Goal: Transaction & Acquisition: Subscribe to service/newsletter

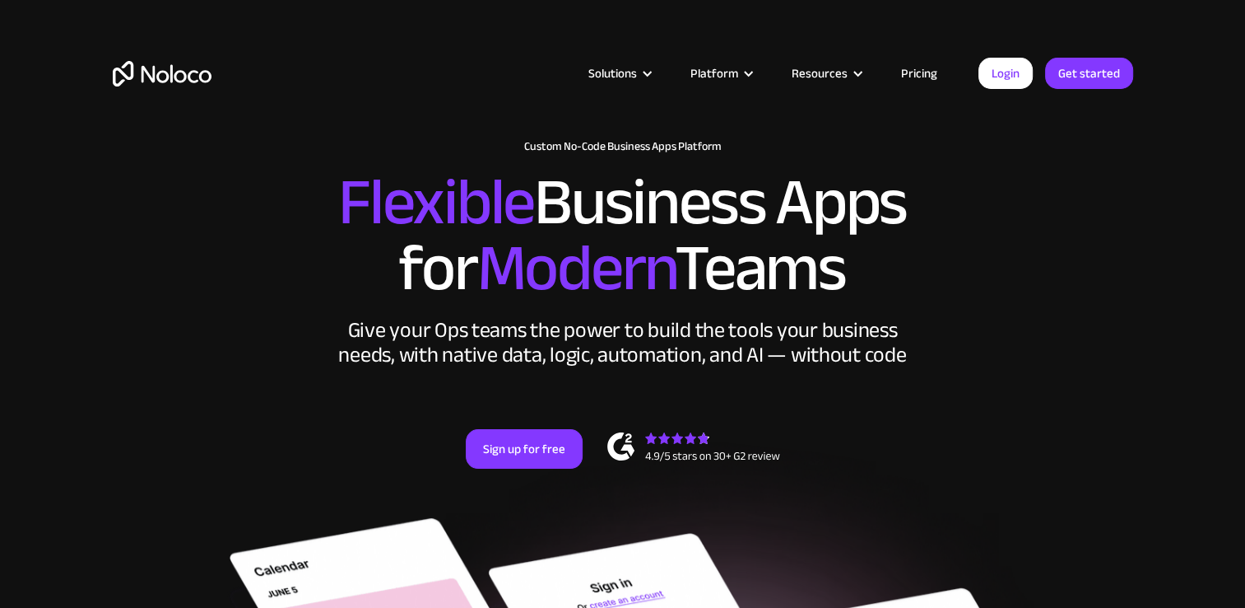
click at [923, 74] on link "Pricing" at bounding box center [919, 73] width 77 height 21
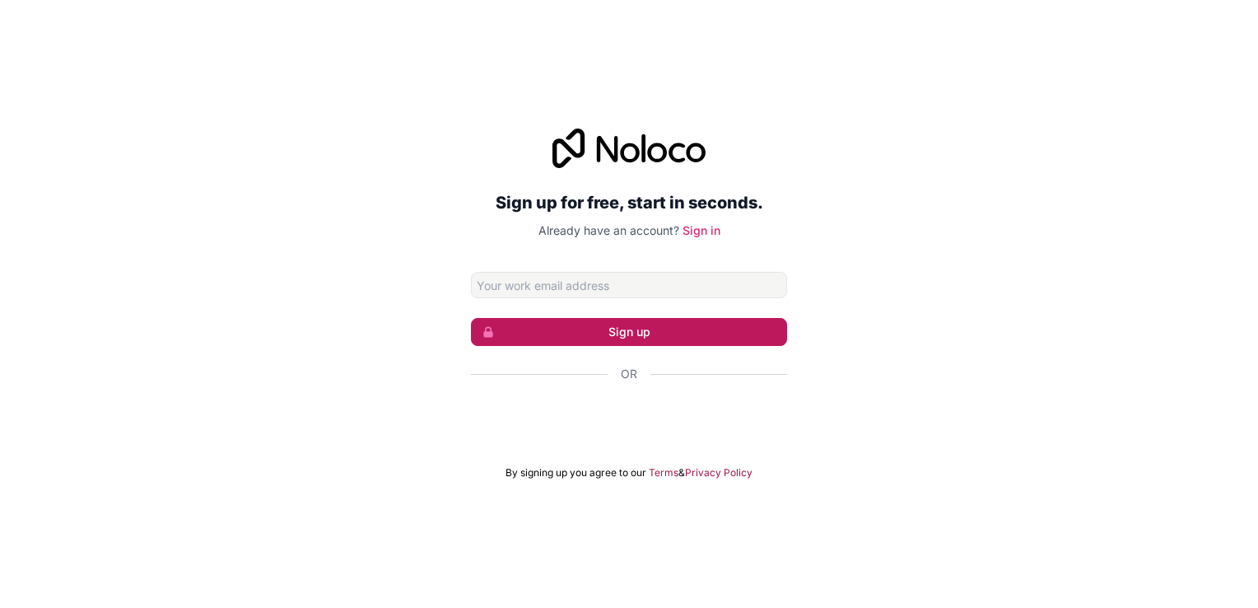
click at [627, 336] on button "Sign up" at bounding box center [629, 332] width 316 height 28
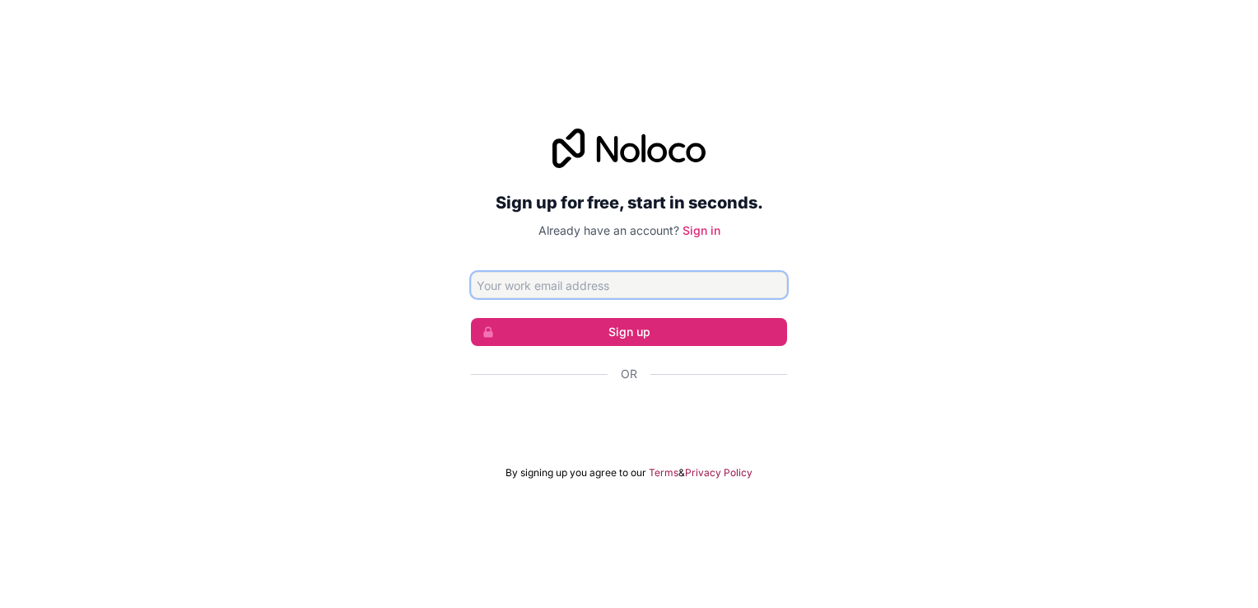
click at [547, 288] on input "Email address" at bounding box center [629, 285] width 316 height 26
type input "dutta@compumatrice.com"
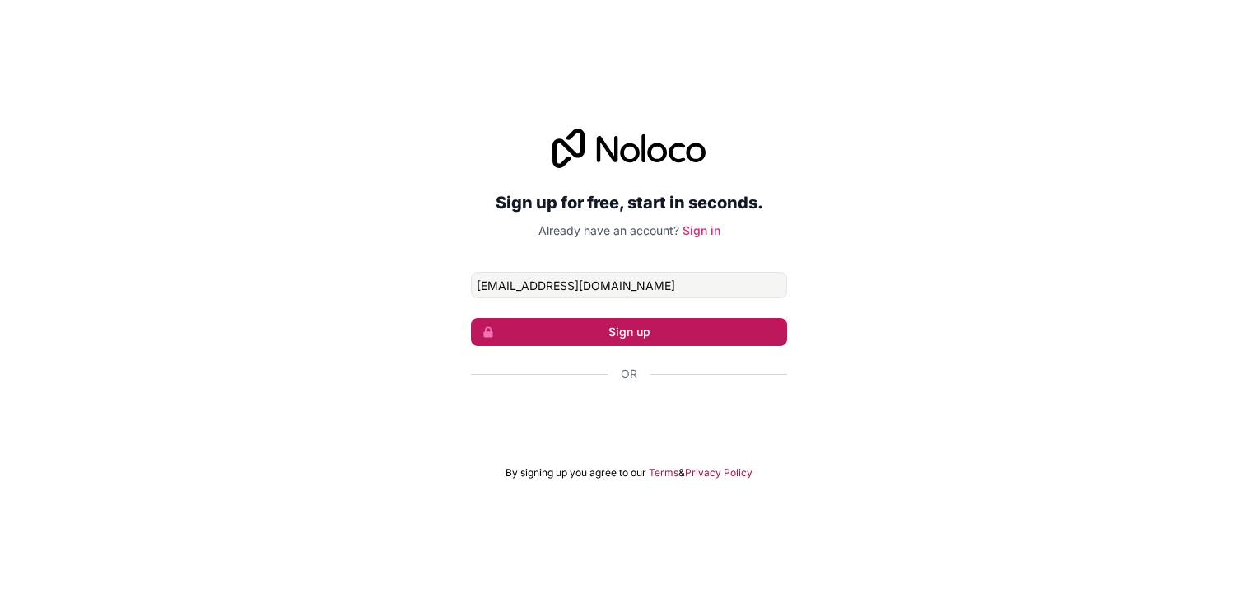
click at [600, 330] on button "Sign up" at bounding box center [629, 332] width 316 height 28
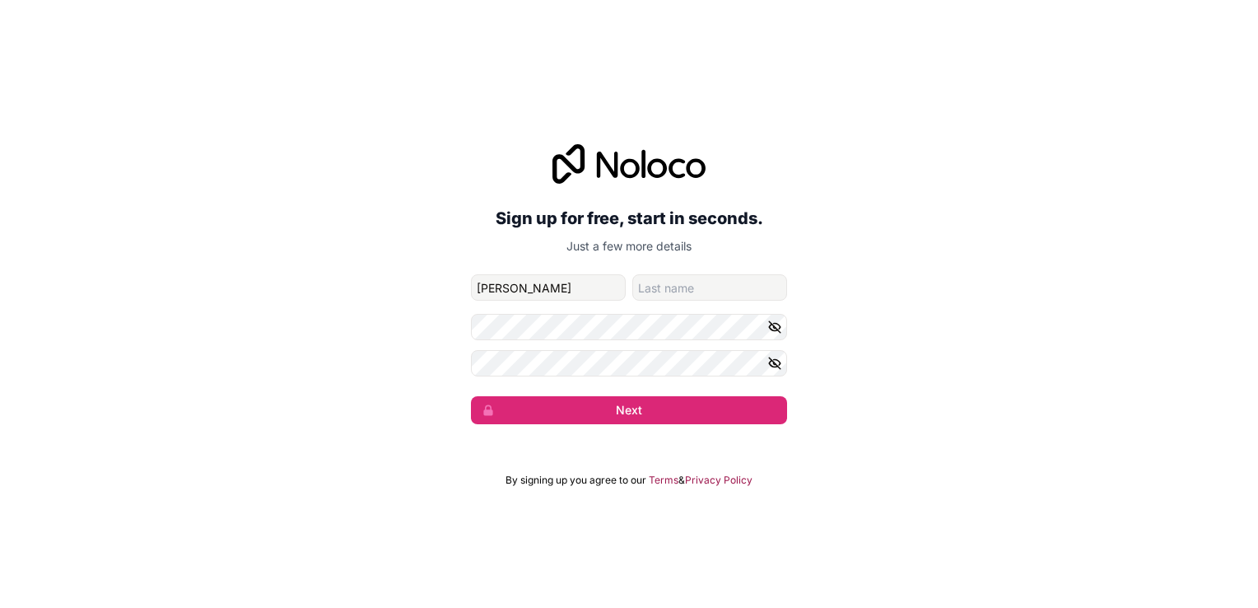
type input "Anirban"
click at [686, 289] on input "family-name" at bounding box center [709, 287] width 155 height 26
type input "Dutta"
click at [626, 400] on button "Next" at bounding box center [629, 410] width 316 height 28
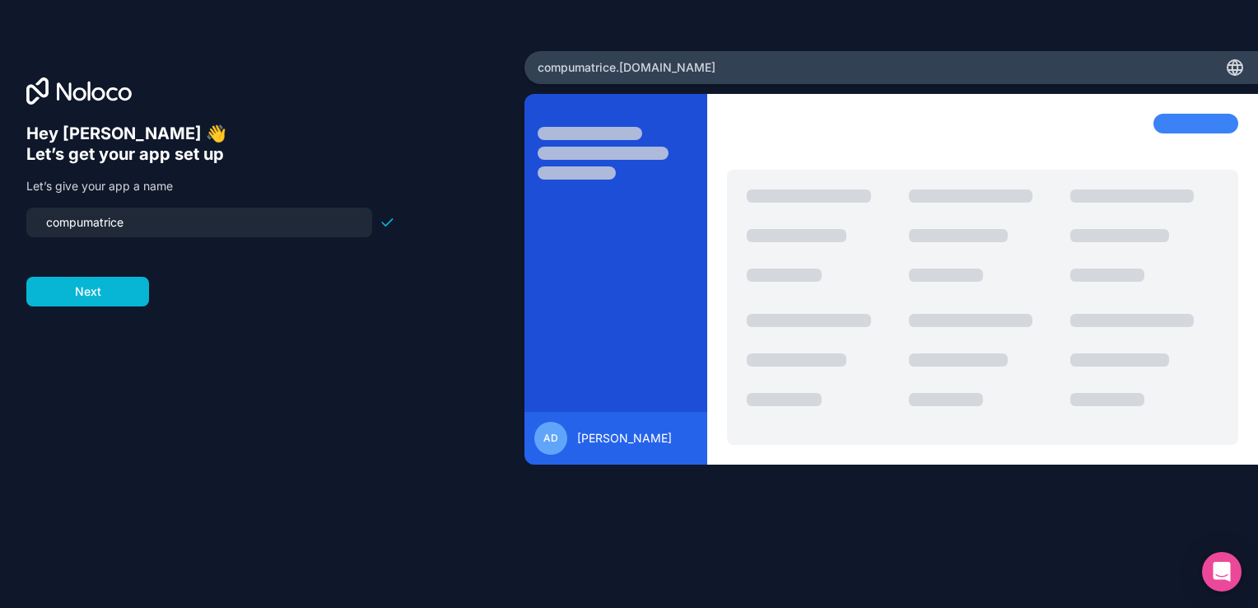
drag, startPoint x: 156, startPoint y: 217, endPoint x: -3, endPoint y: 229, distance: 160.1
click at [0, 229] on html "Hey Anirban 👋 Let’s get your app set up Let’s give your app a name compumatrice…" at bounding box center [629, 304] width 1258 height 608
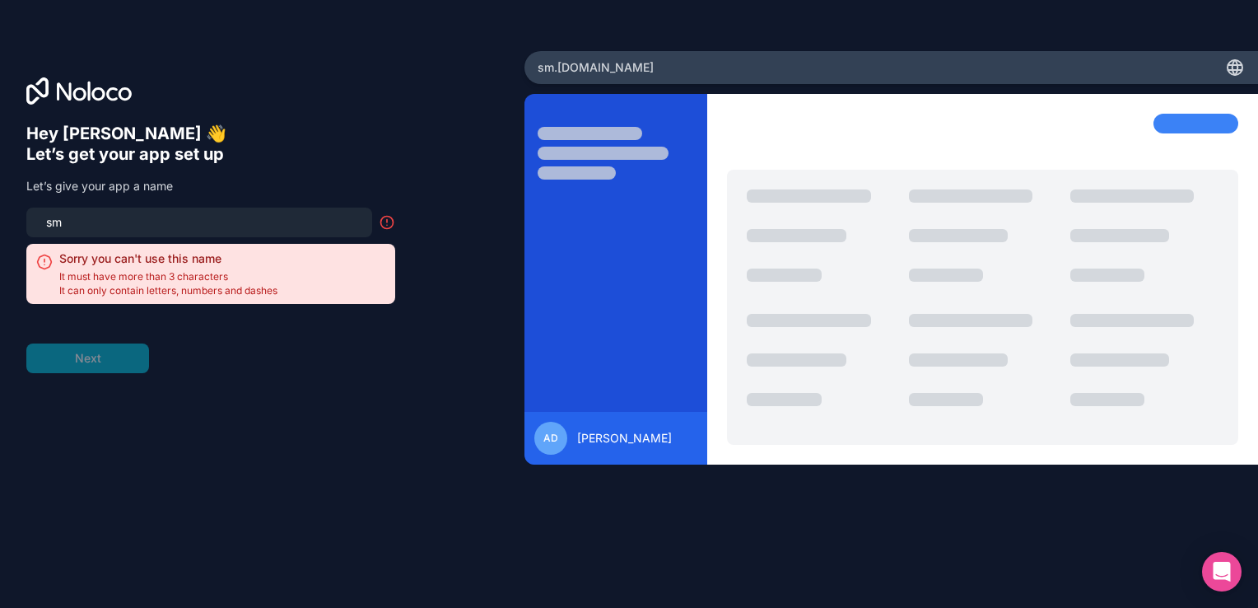
type input "s"
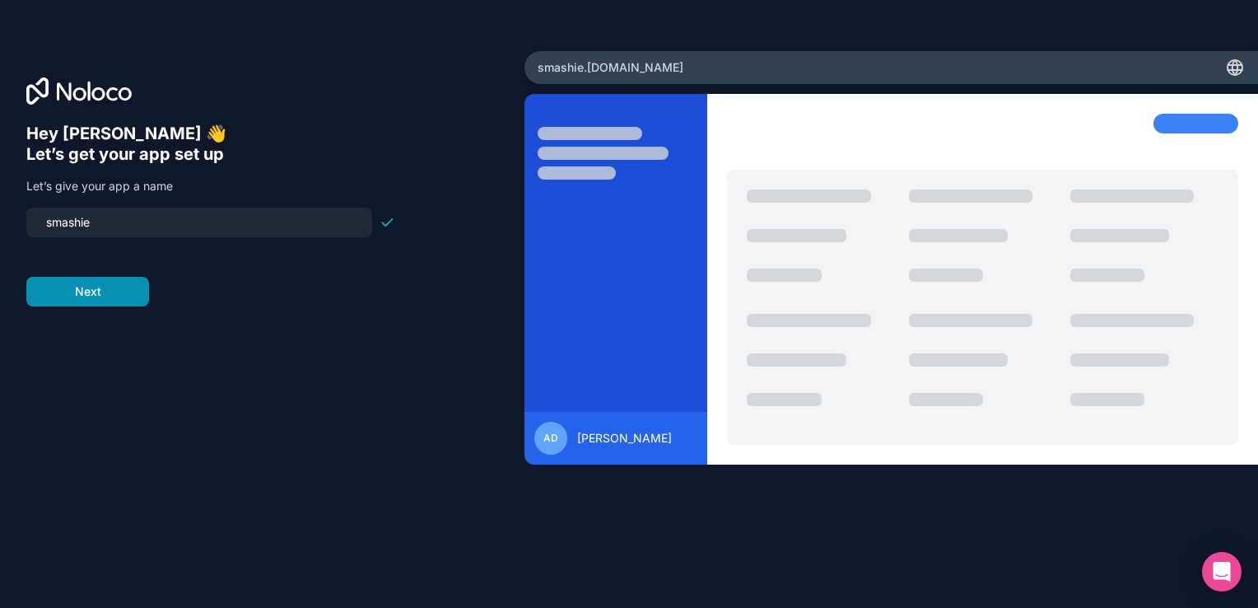
type input "smashie"
click at [74, 289] on button "Next" at bounding box center [87, 292] width 123 height 30
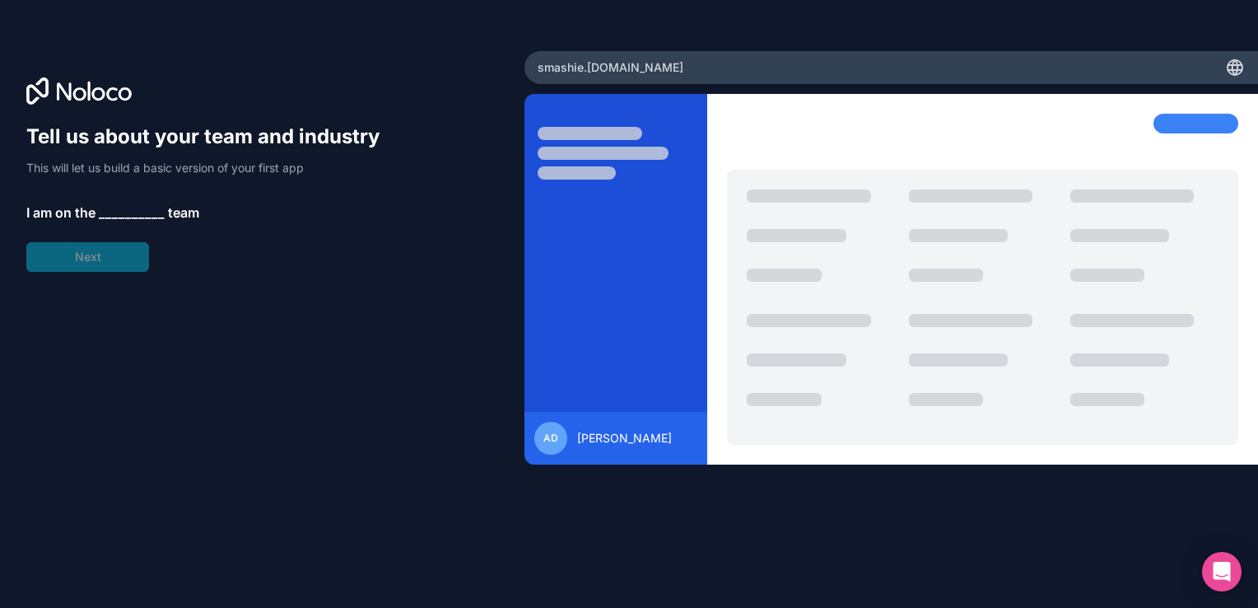
click at [115, 212] on span "__________" at bounding box center [132, 213] width 66 height 20
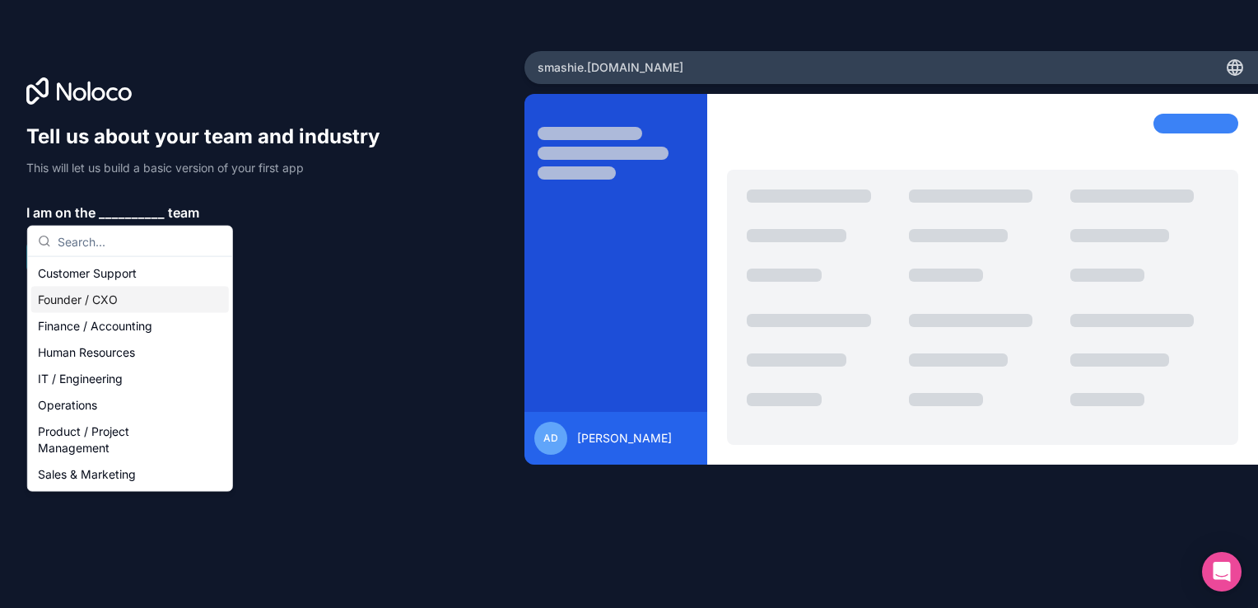
click at [87, 293] on div "Founder / CXO" at bounding box center [130, 299] width 198 height 26
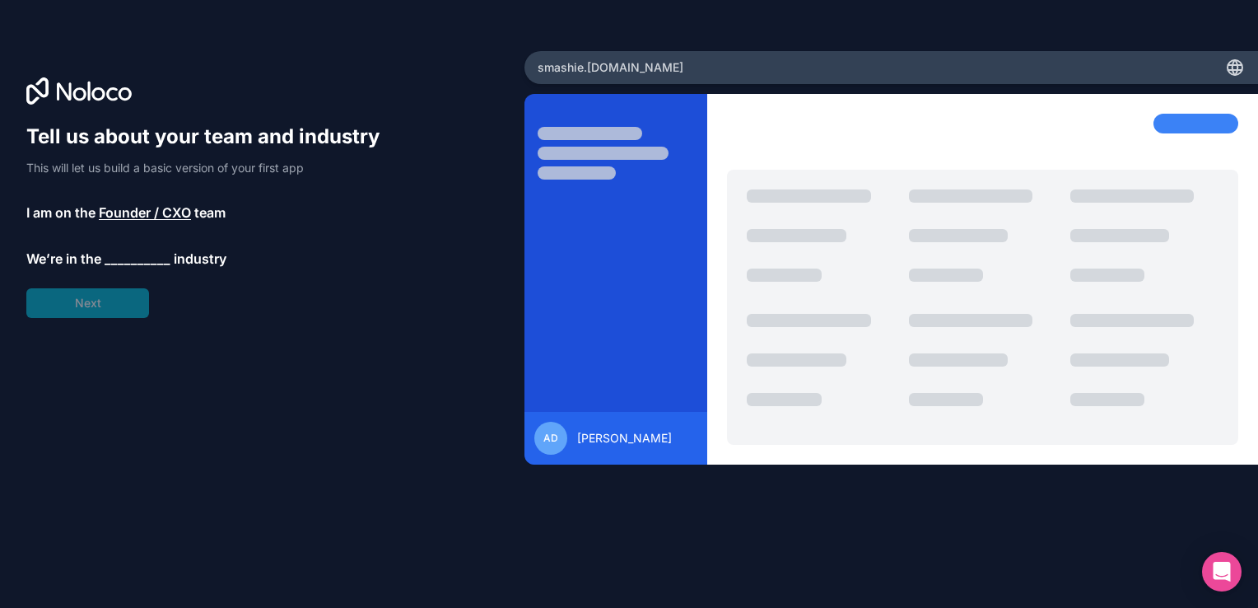
click at [115, 255] on span "__________" at bounding box center [138, 259] width 66 height 20
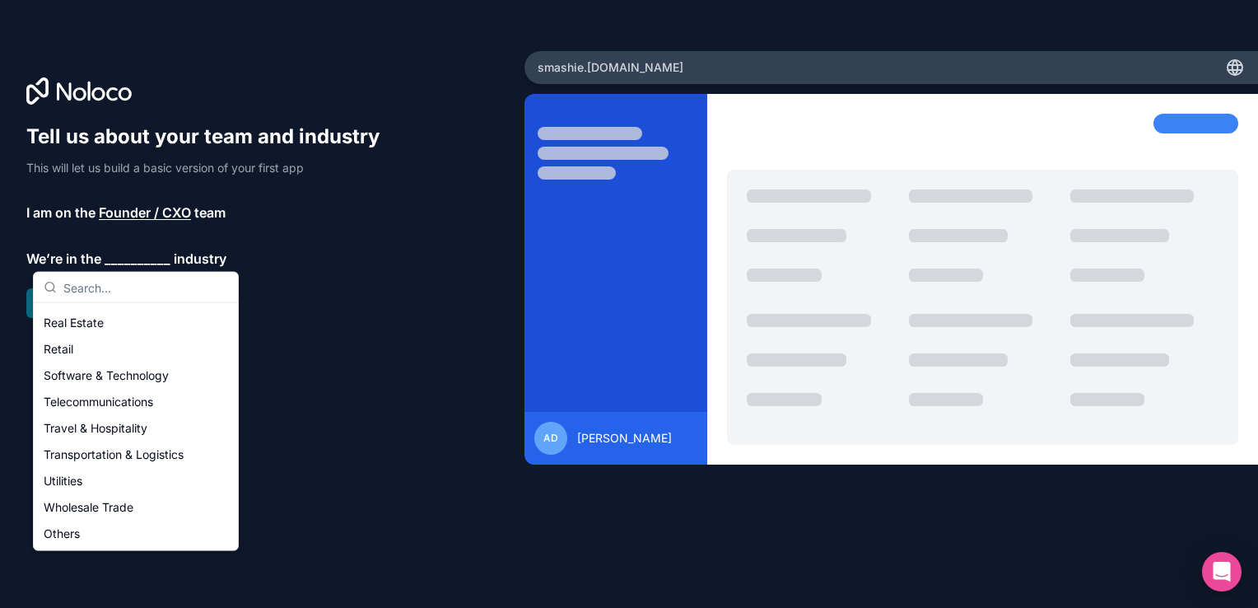
scroll to position [258, 0]
click at [181, 457] on div "Software & Technology" at bounding box center [136, 457] width 198 height 26
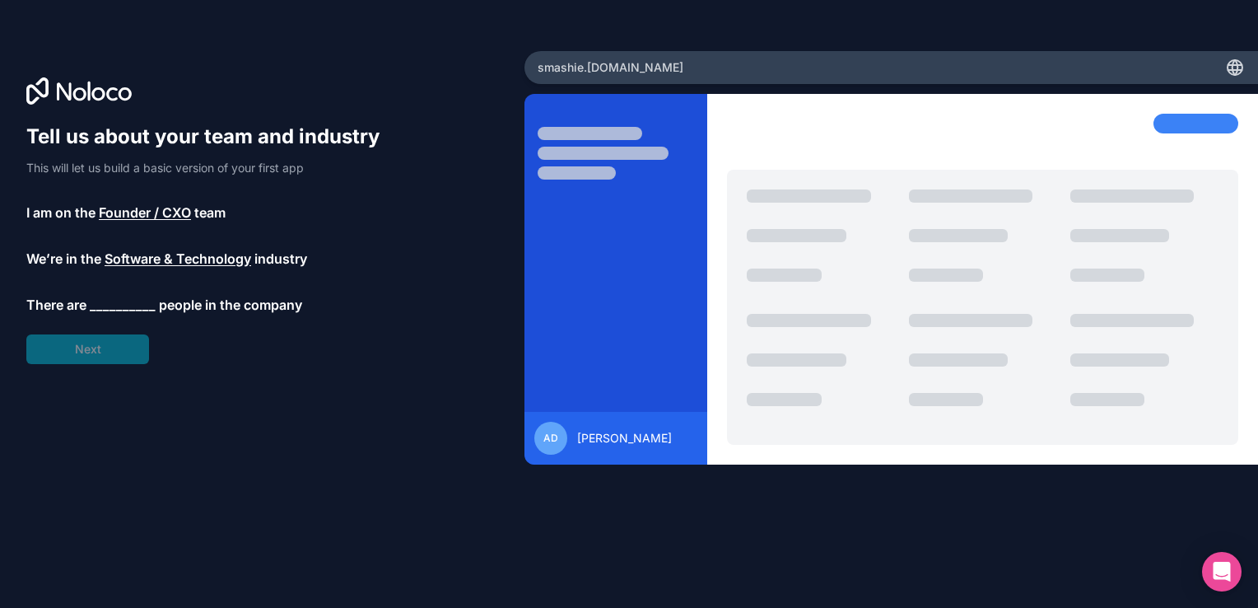
click at [141, 295] on span "__________" at bounding box center [123, 305] width 66 height 20
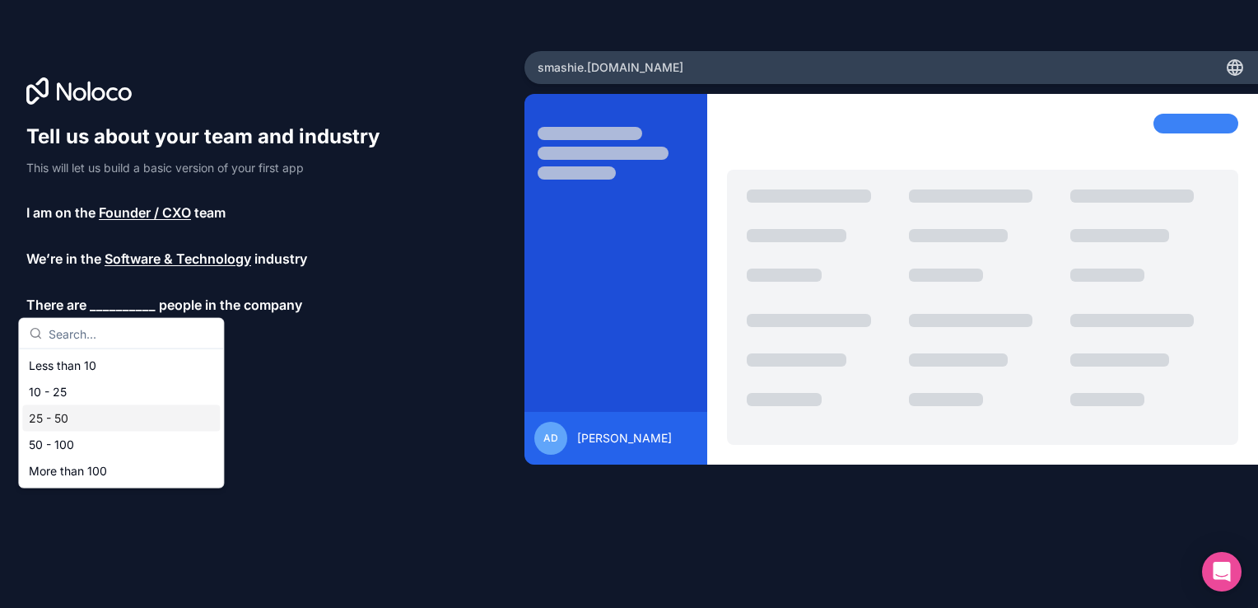
click at [69, 414] on div "25 - 50" at bounding box center [121, 418] width 198 height 26
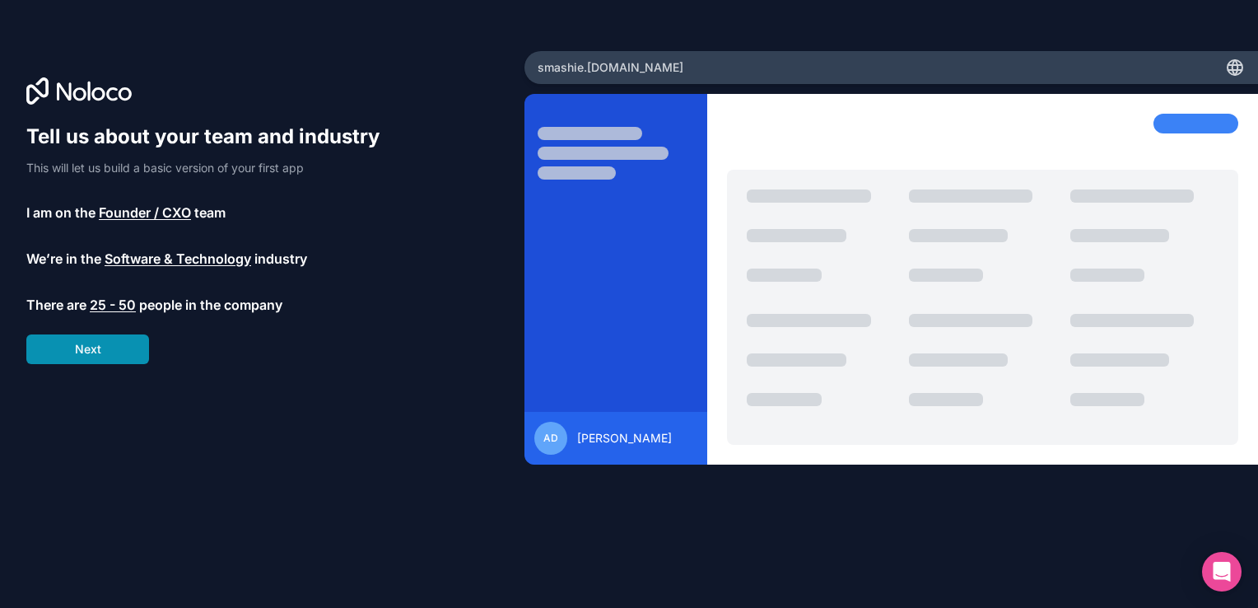
click at [99, 358] on button "Next" at bounding box center [87, 349] width 123 height 30
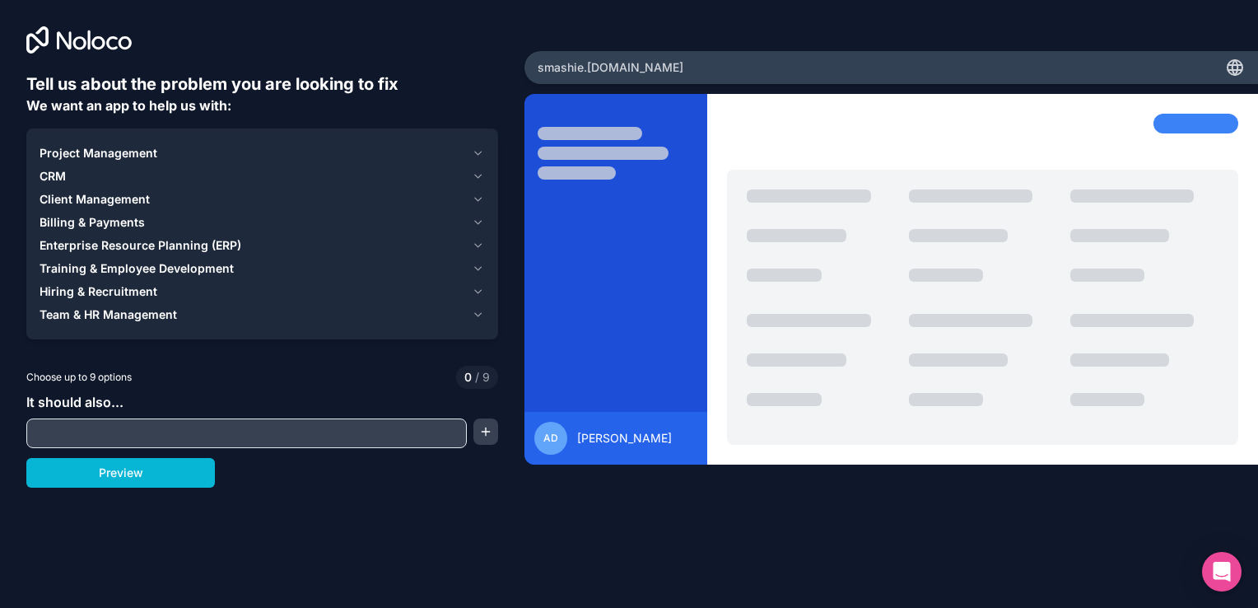
click at [197, 432] on input "text" at bounding box center [246, 432] width 432 height 23
click at [85, 203] on span "Client Management" at bounding box center [95, 199] width 110 height 16
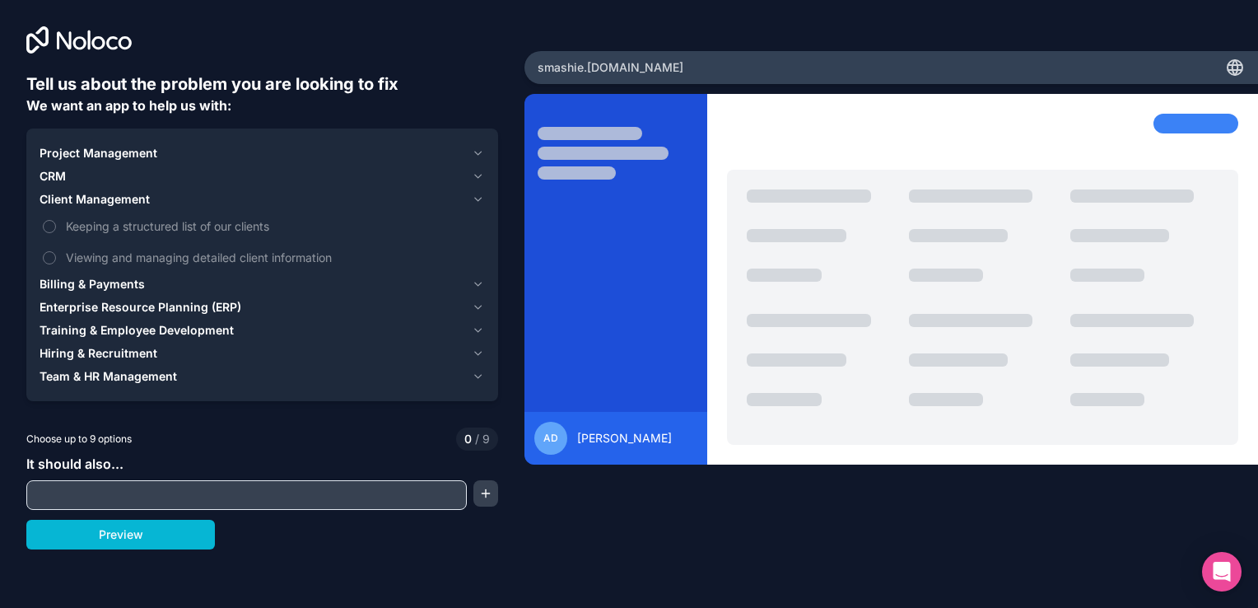
click at [102, 156] on span "Project Management" at bounding box center [99, 153] width 118 height 16
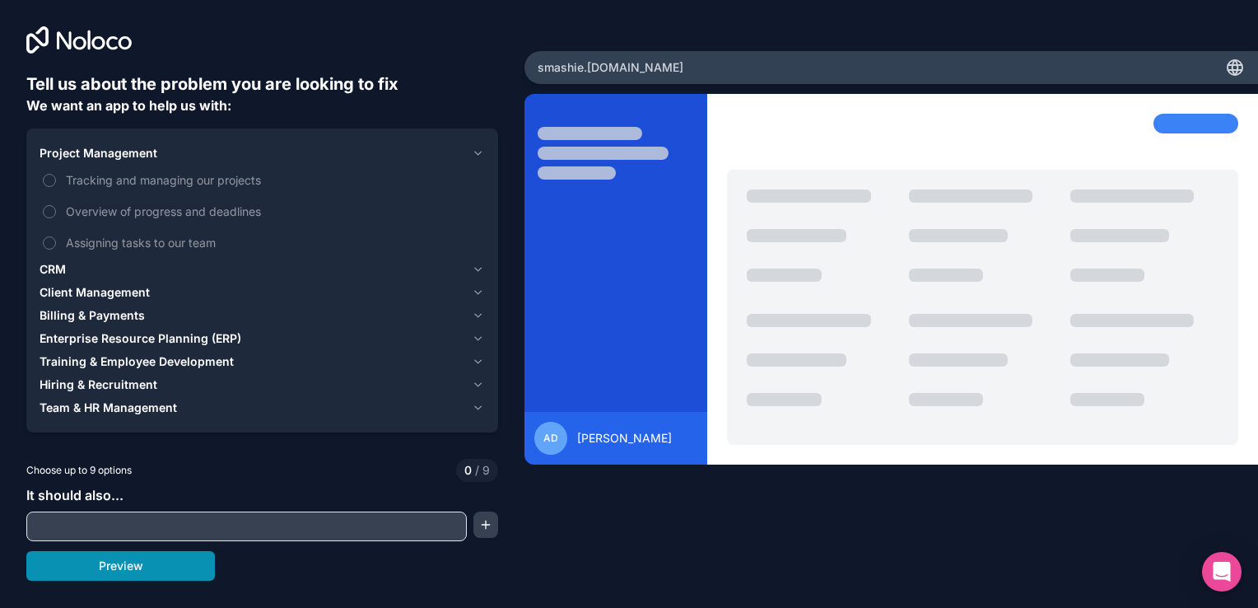
click at [113, 567] on button "Preview" at bounding box center [120, 566] width 189 height 30
click at [49, 210] on button "Overview of progress and deadlines" at bounding box center [49, 211] width 13 height 13
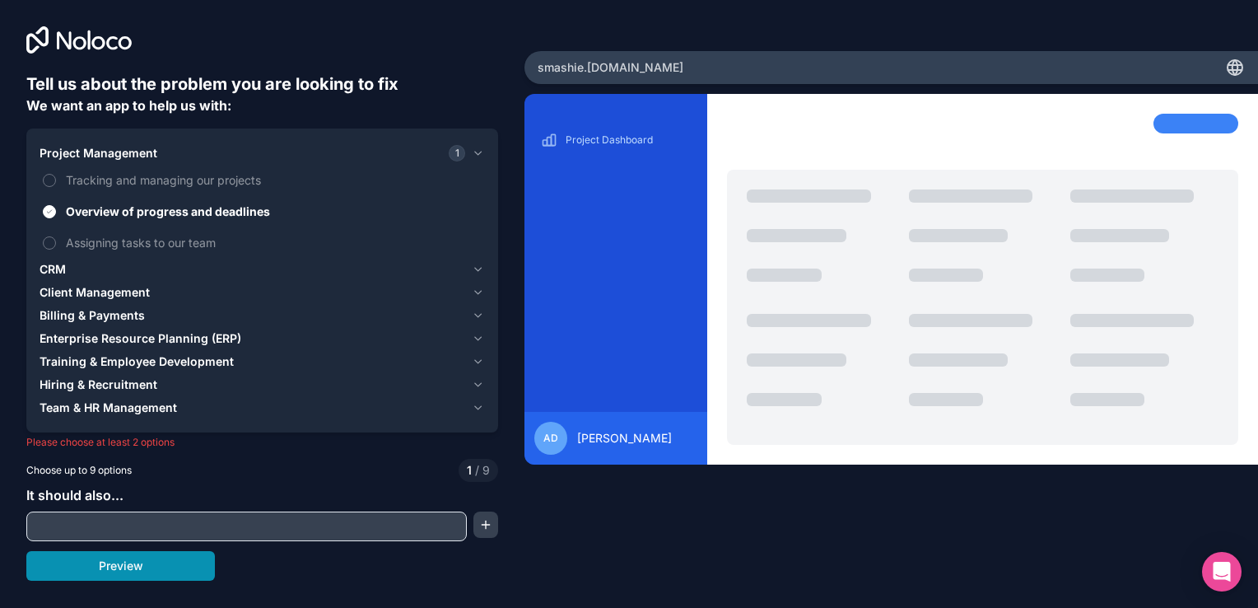
click at [145, 567] on button "Preview" at bounding box center [120, 566] width 189 height 30
click at [105, 288] on span "Client Management" at bounding box center [95, 292] width 110 height 16
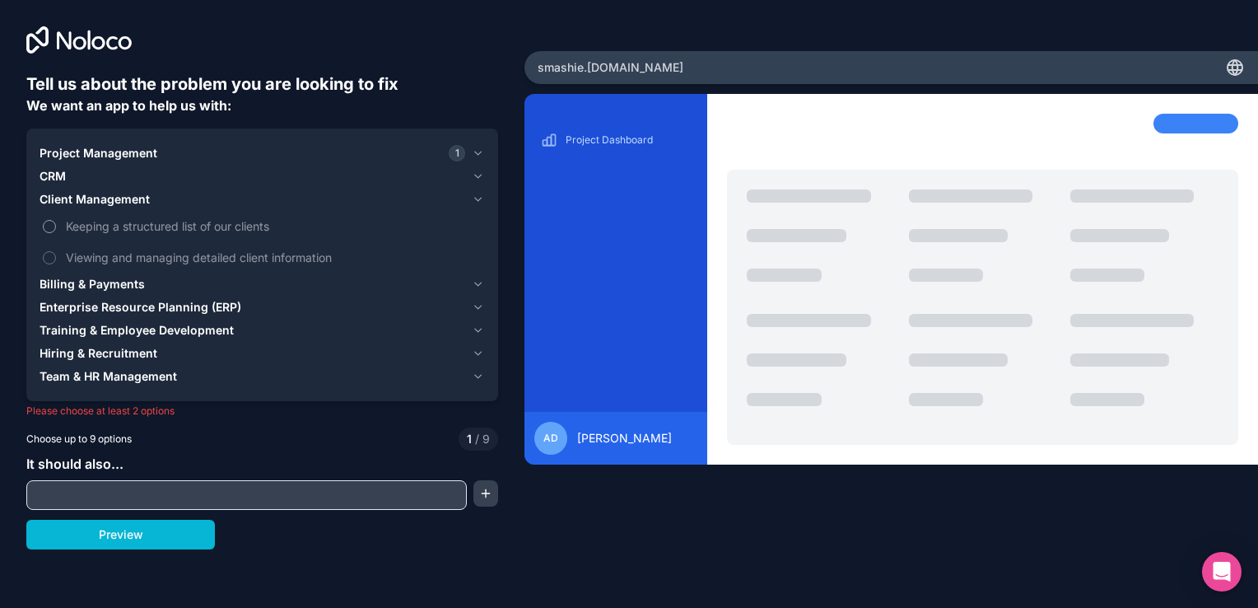
click at [54, 233] on label "Keeping a structured list of our clients" at bounding box center [262, 226] width 445 height 30
click at [54, 233] on button "Keeping a structured list of our clients" at bounding box center [49, 226] width 13 height 13
click at [52, 258] on button "Viewing and managing detailed client information" at bounding box center [49, 257] width 13 height 13
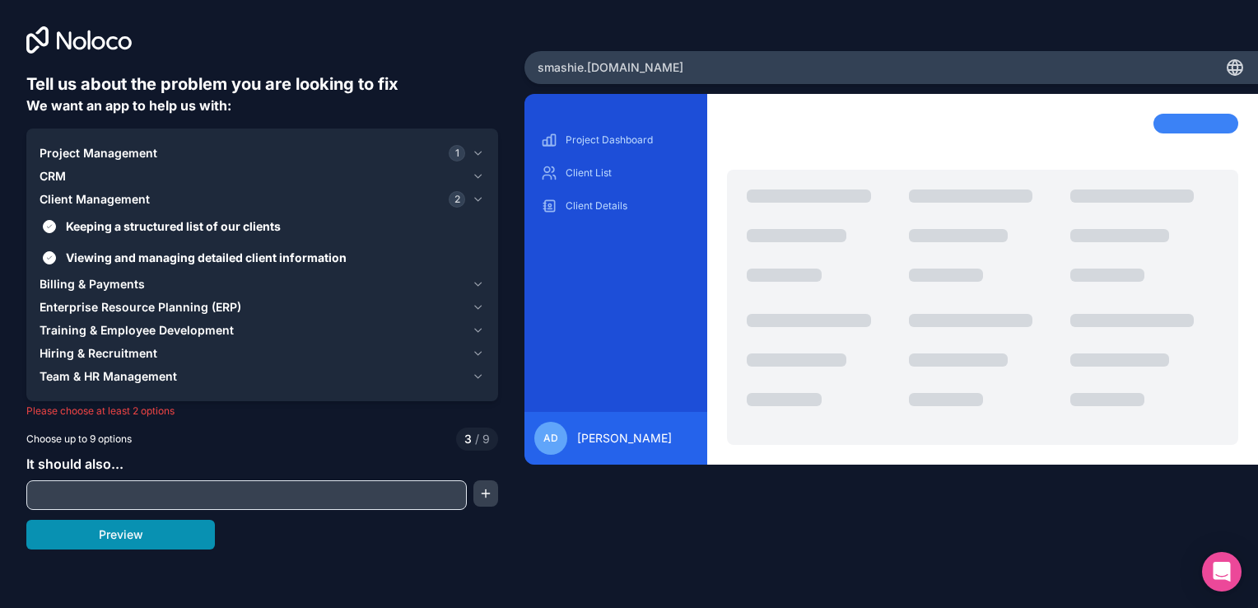
click at [123, 537] on button "Preview" at bounding box center [120, 534] width 189 height 30
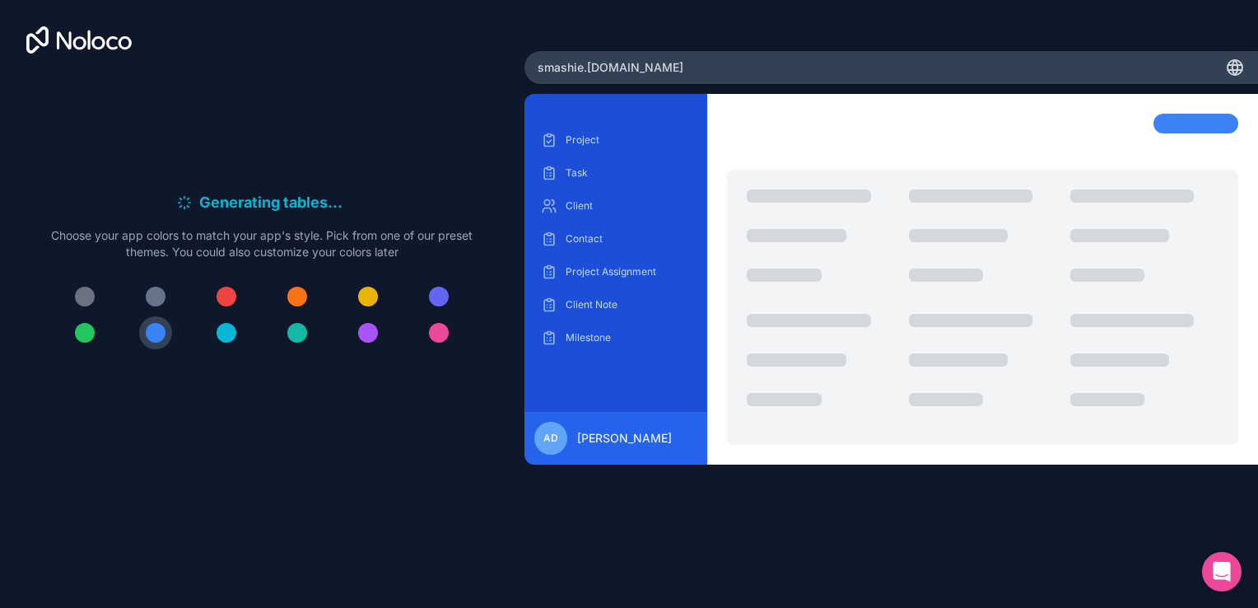
click at [446, 290] on div at bounding box center [439, 296] width 20 height 20
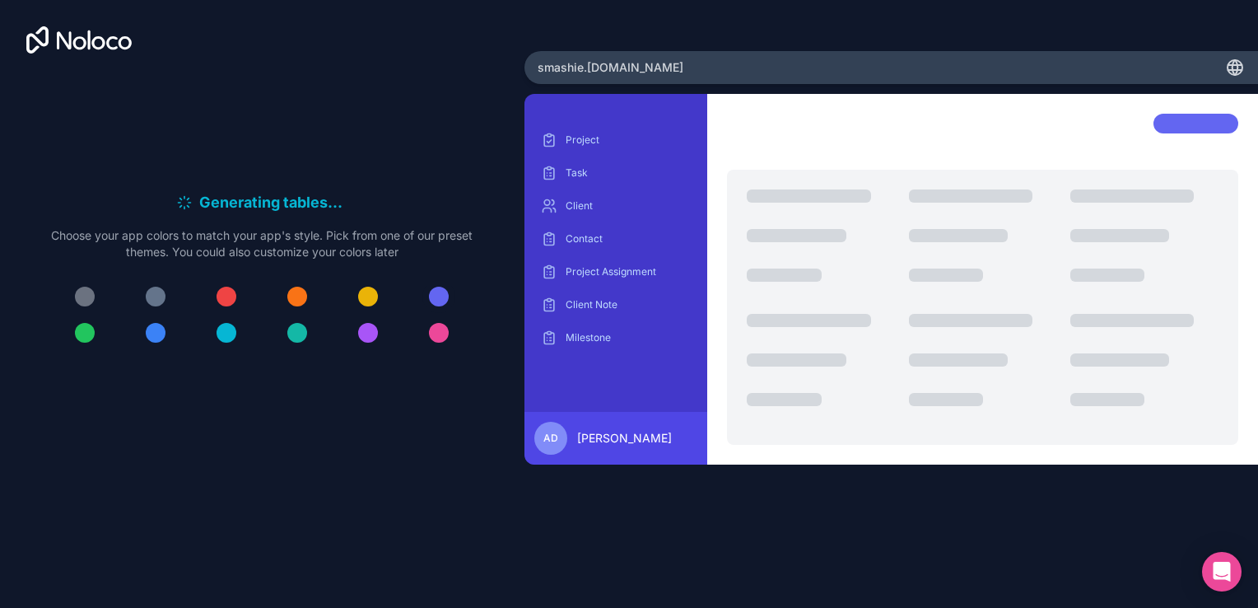
click at [439, 298] on div at bounding box center [439, 296] width 20 height 20
